Goal: Find specific page/section: Find specific page/section

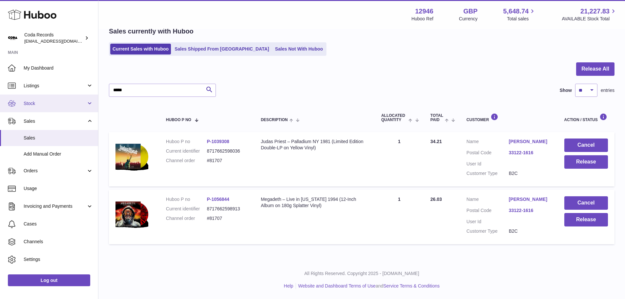
click at [49, 102] on span "Stock" at bounding box center [55, 103] width 63 height 6
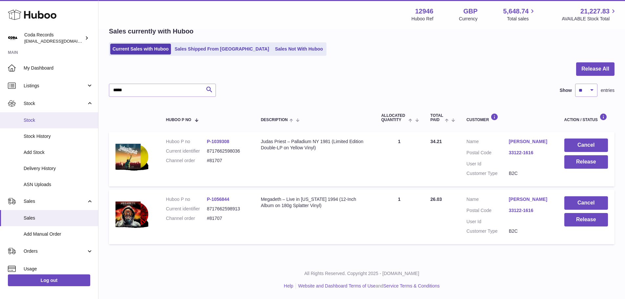
click at [44, 123] on link "Stock" at bounding box center [49, 120] width 98 height 16
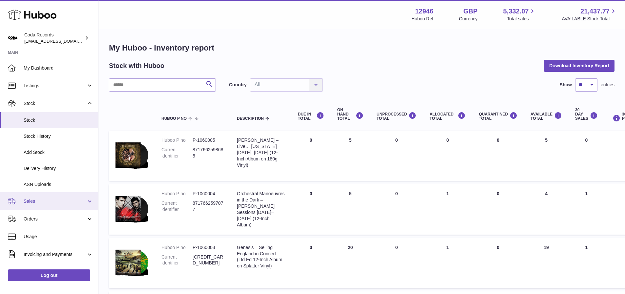
click at [41, 200] on span "Sales" at bounding box center [55, 201] width 63 height 6
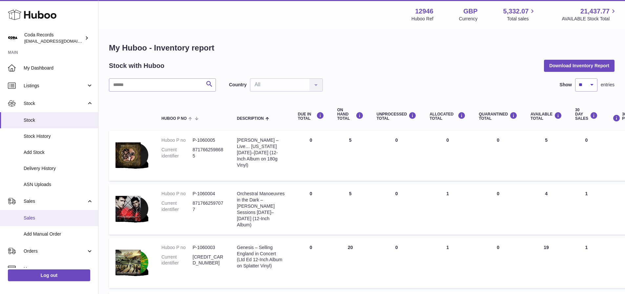
click at [36, 215] on span "Sales" at bounding box center [59, 218] width 70 height 6
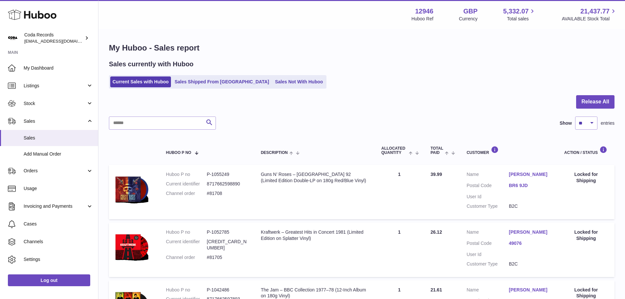
click at [263, 75] on div "Sales currently with Huboo Current Sales with Huboo Sales Shipped From Huboo Sa…" at bounding box center [362, 74] width 506 height 29
click at [273, 82] on link "Sales Not With Huboo" at bounding box center [299, 81] width 52 height 11
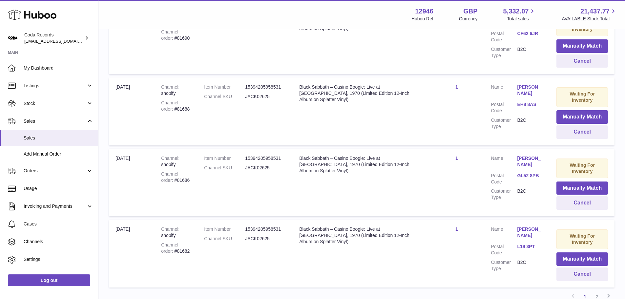
scroll to position [655, 0]
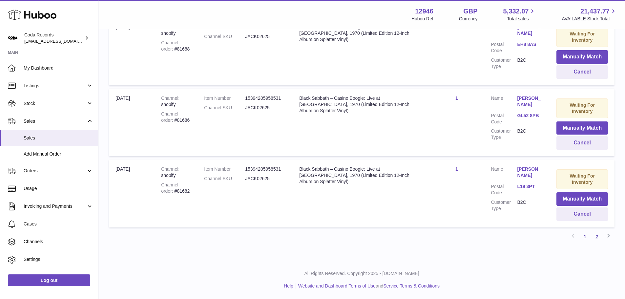
click at [598, 239] on link "2" at bounding box center [597, 237] width 12 height 12
